Goal: Task Accomplishment & Management: Manage account settings

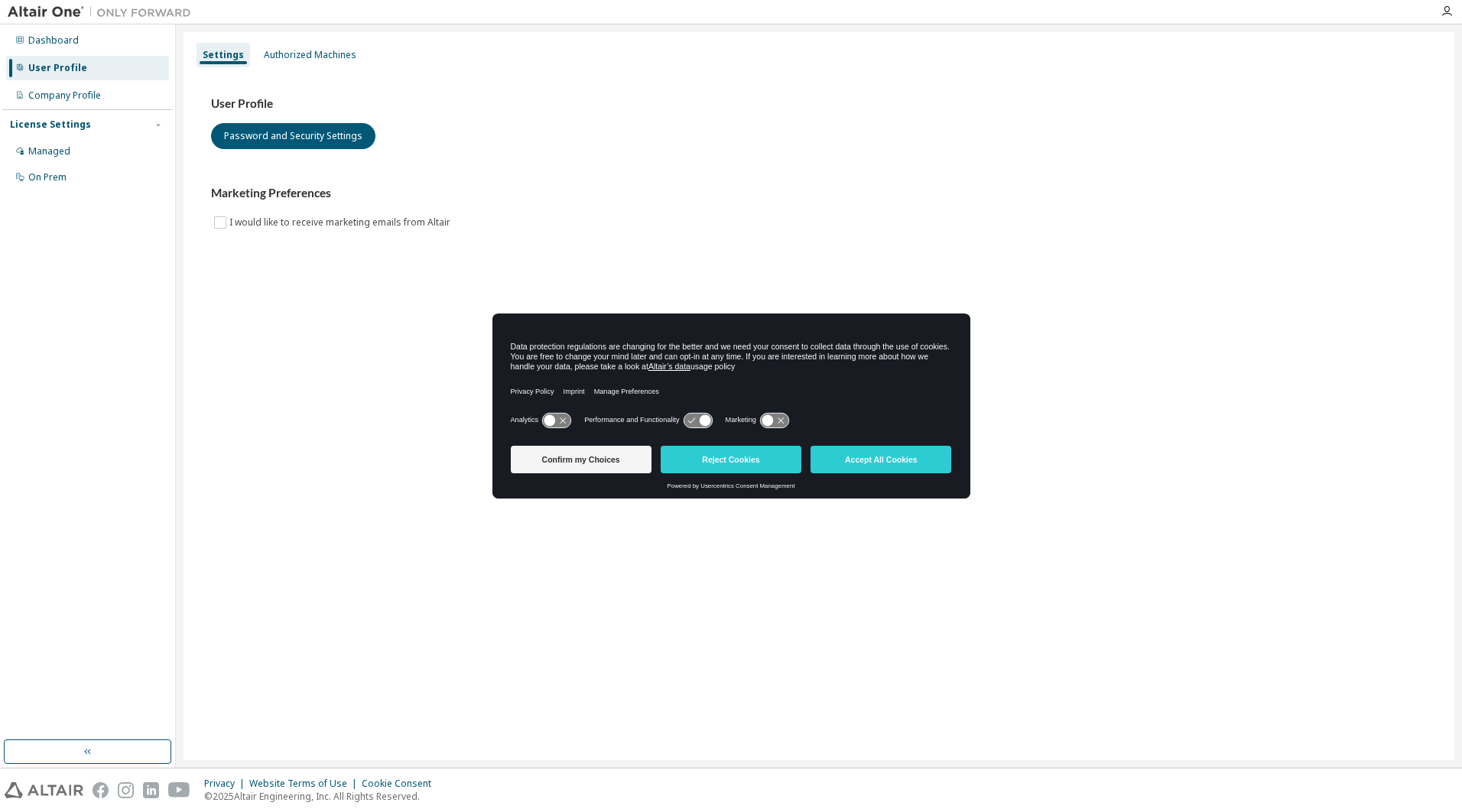
click at [921, 244] on div "User Profile Password and Security Settings Marketing Preferences I would like …" at bounding box center [819, 174] width 1252 height 209
drag, startPoint x: 922, startPoint y: 239, endPoint x: 908, endPoint y: 219, distance: 24.4
click at [920, 236] on div "User Profile Password and Security Settings Marketing Preferences I would like …" at bounding box center [819, 174] width 1252 height 209
